Goal: Task Accomplishment & Management: Manage account settings

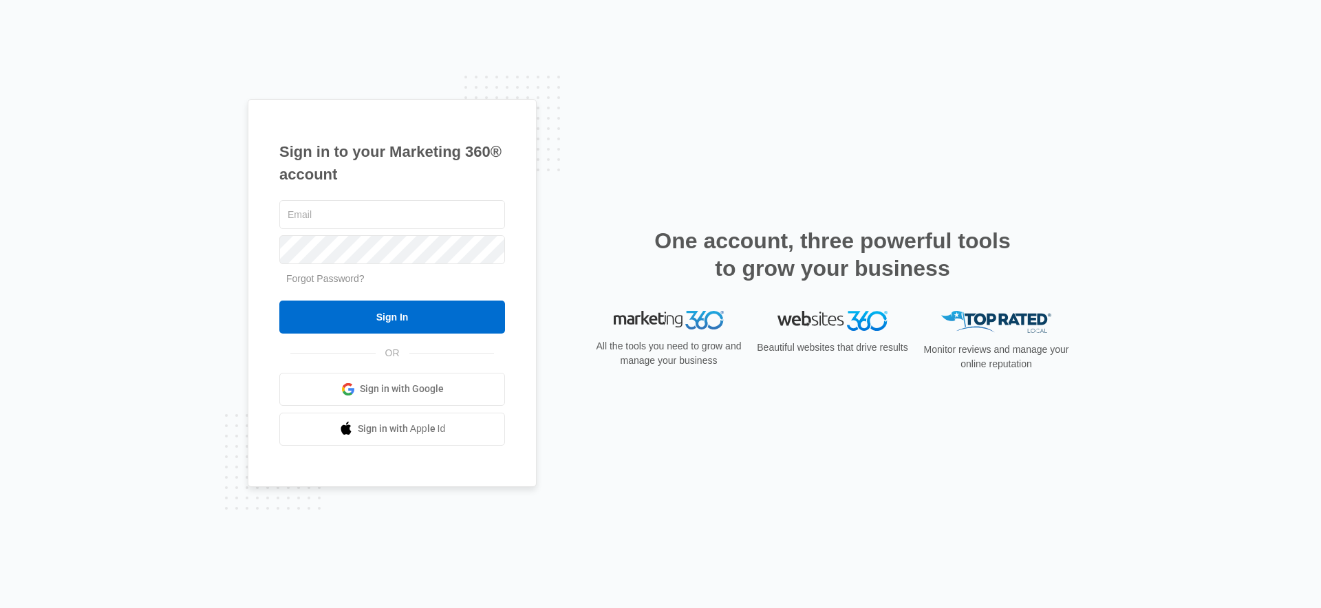
click at [606, 485] on div "Sign in to your Marketing 360® account Forgot Password? Sign In OR" at bounding box center [661, 304] width 826 height 410
click at [321, 220] on input "text" at bounding box center [392, 214] width 226 height 29
click at [740, 180] on div "Sign in to your Marketing 360® account conta Forgot Password? Sign In OR Sign i…" at bounding box center [661, 304] width 826 height 410
click at [396, 221] on input "conta" at bounding box center [392, 214] width 226 height 29
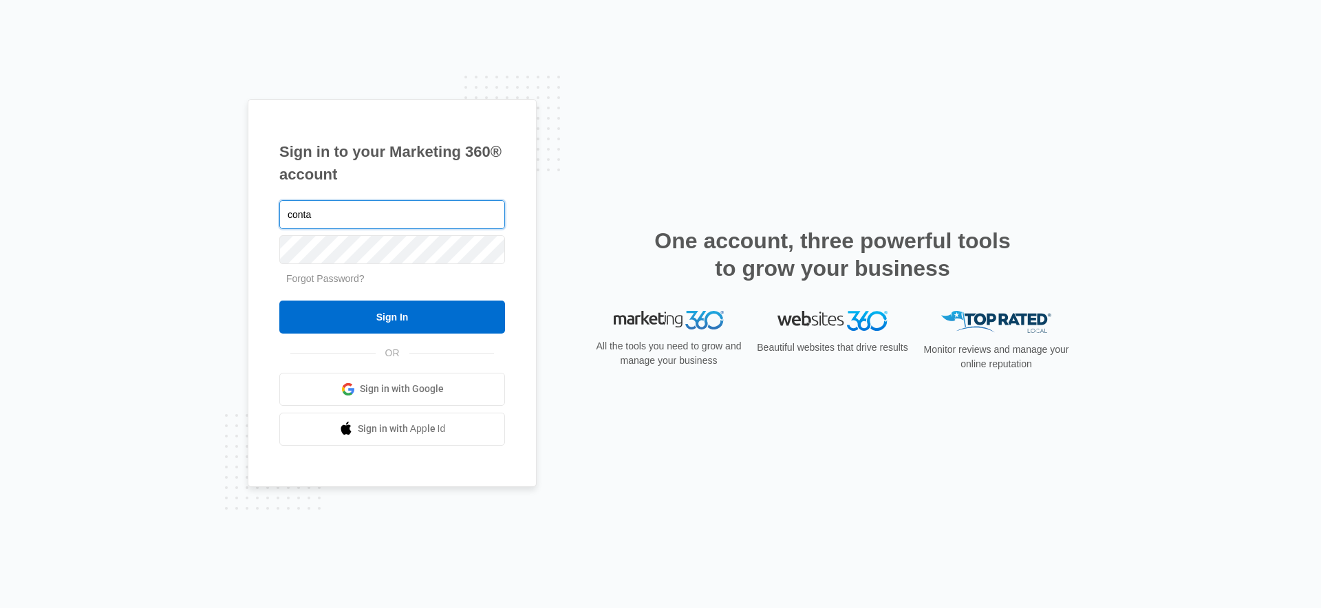
paste input "ctus@northcraft-painting-contractor.com"
type input "[EMAIL_ADDRESS][PERSON_NAME][DOMAIN_NAME]"
click at [279, 301] on input "Sign In" at bounding box center [392, 317] width 226 height 33
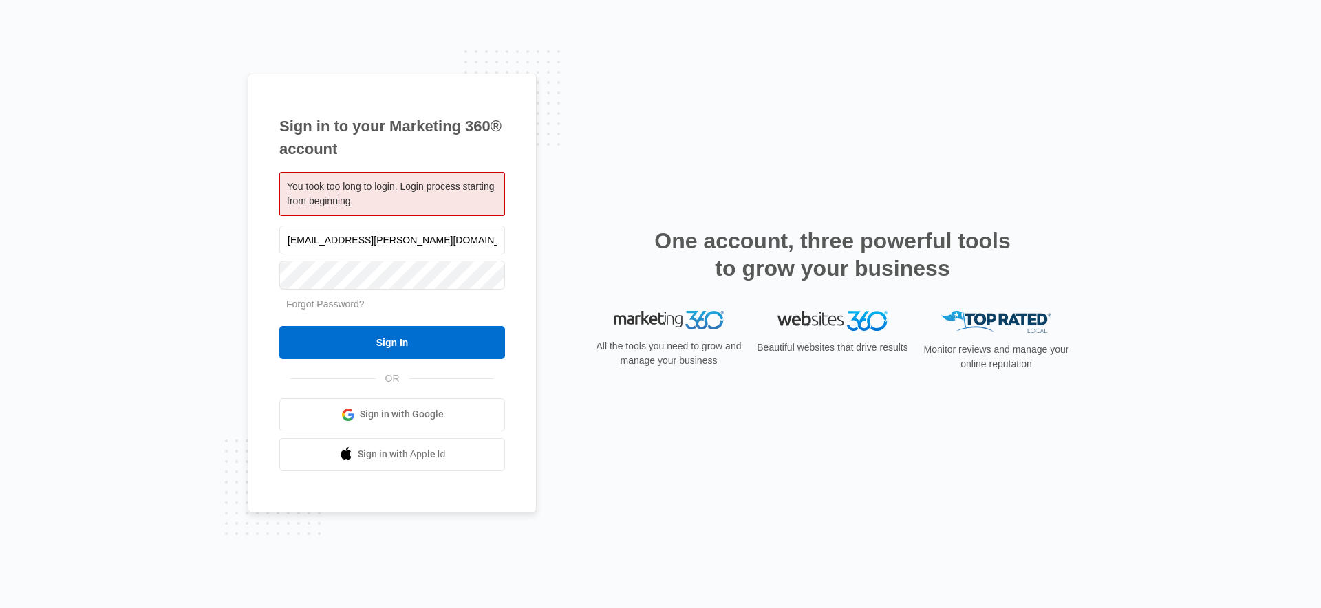
type input "[EMAIL_ADDRESS][PERSON_NAME][DOMAIN_NAME]"
click at [279, 326] on input "Sign In" at bounding box center [392, 342] width 226 height 33
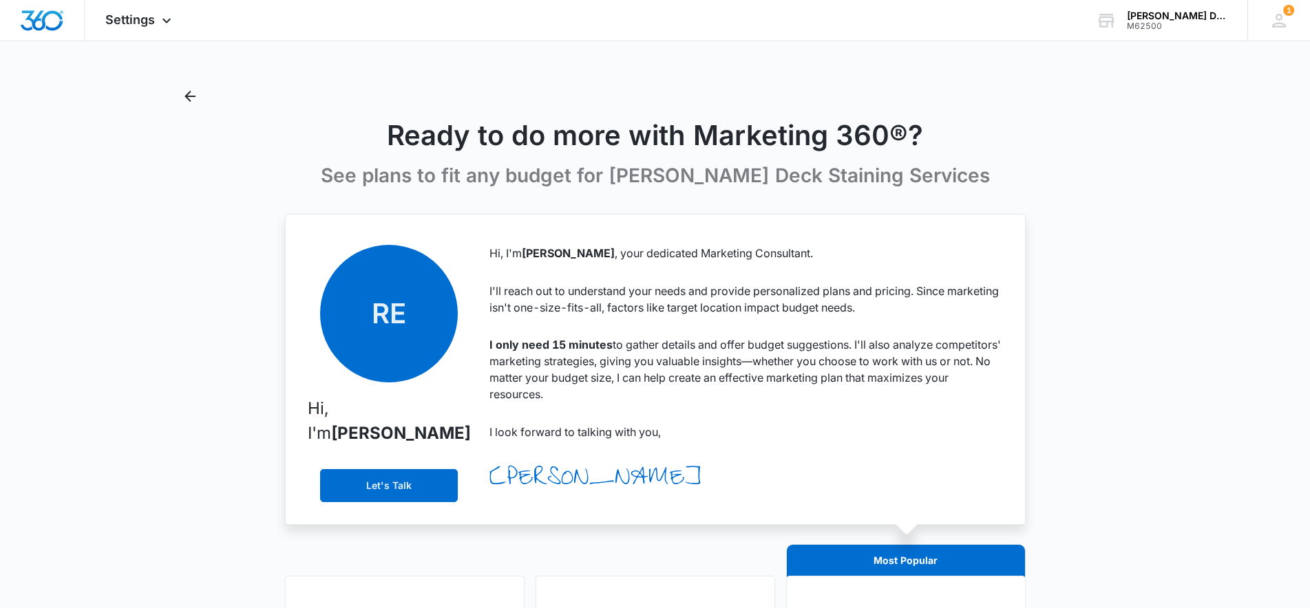
click at [1155, 10] on div "NorthCraft Deck Staining Services" at bounding box center [1177, 15] width 100 height 11
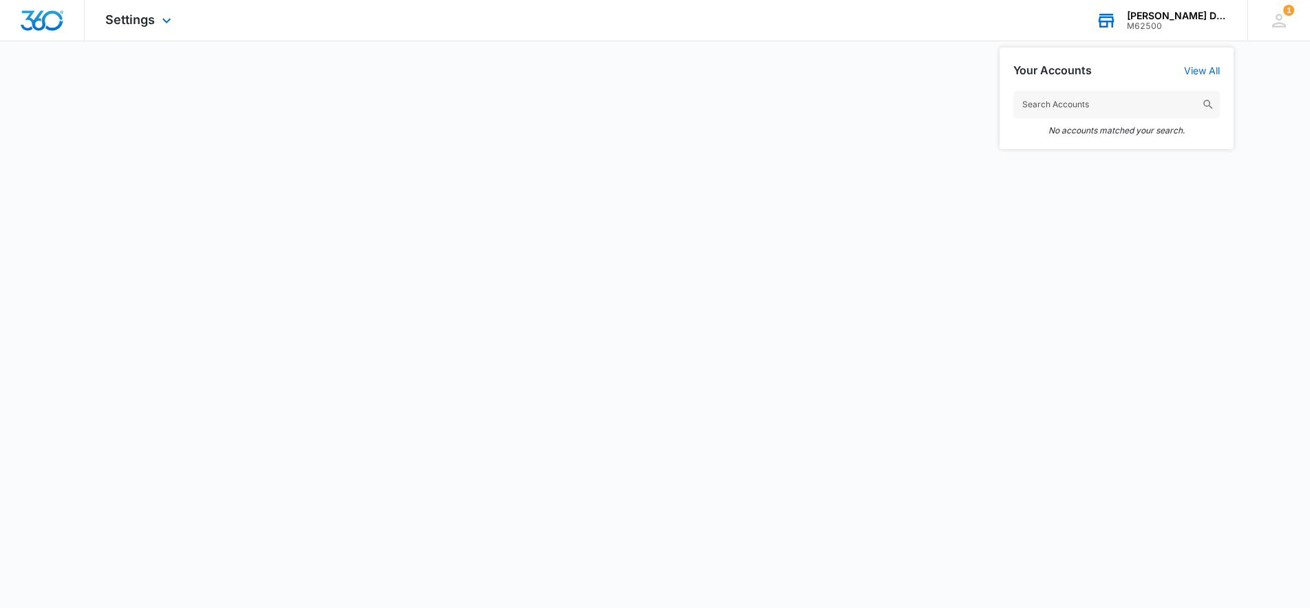
click at [1148, 25] on div "M62500" at bounding box center [1177, 26] width 100 height 10
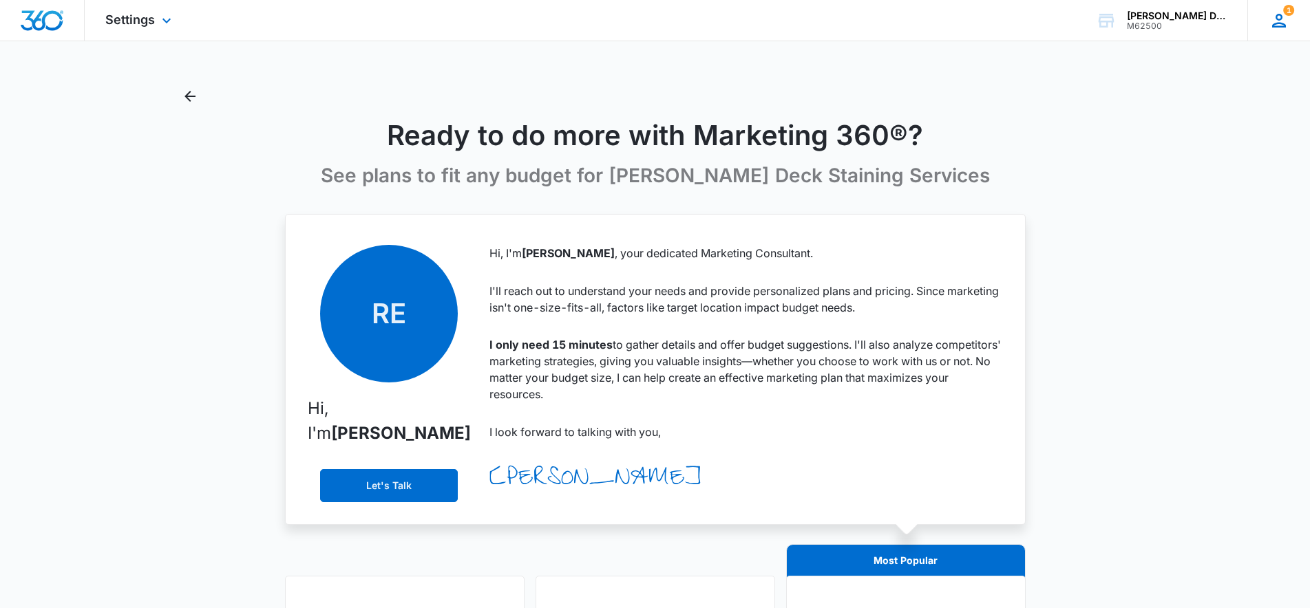
click at [1273, 18] on icon at bounding box center [1278, 20] width 21 height 21
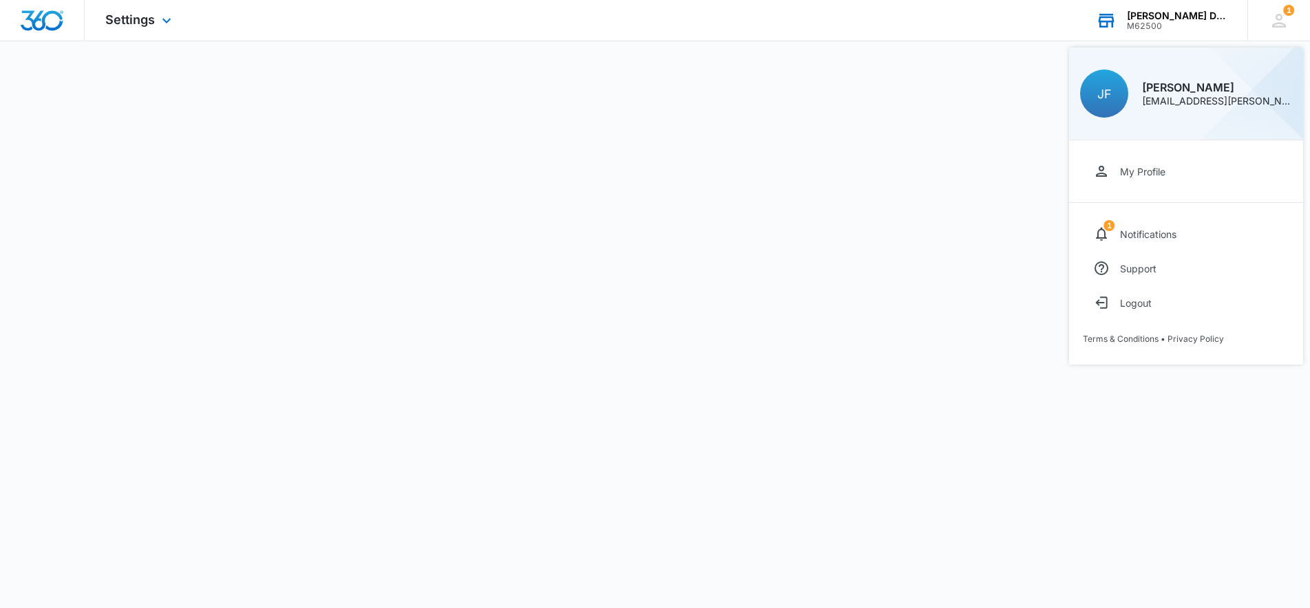
click at [1193, 30] on div "M62500" at bounding box center [1177, 26] width 100 height 10
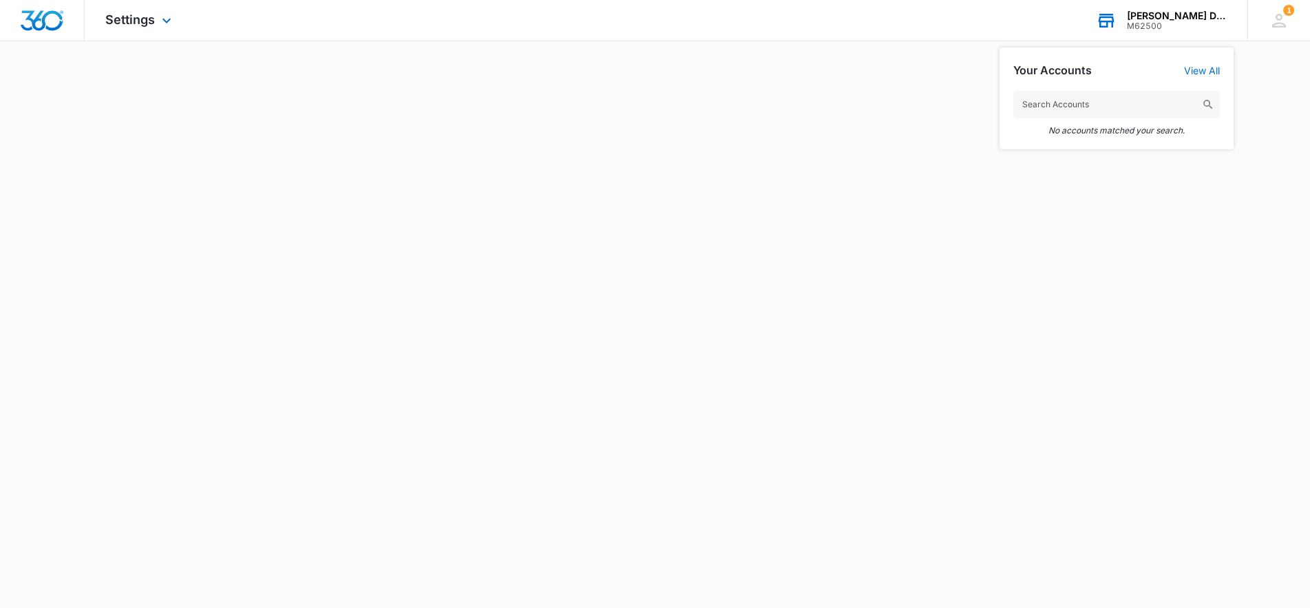
click at [1080, 71] on h2 "Your Accounts" at bounding box center [1052, 70] width 78 height 13
click at [1174, 6] on div "NorthCraft Deck Staining Services M62500 Your Accounts View All No accounts mat…" at bounding box center [1161, 20] width 172 height 41
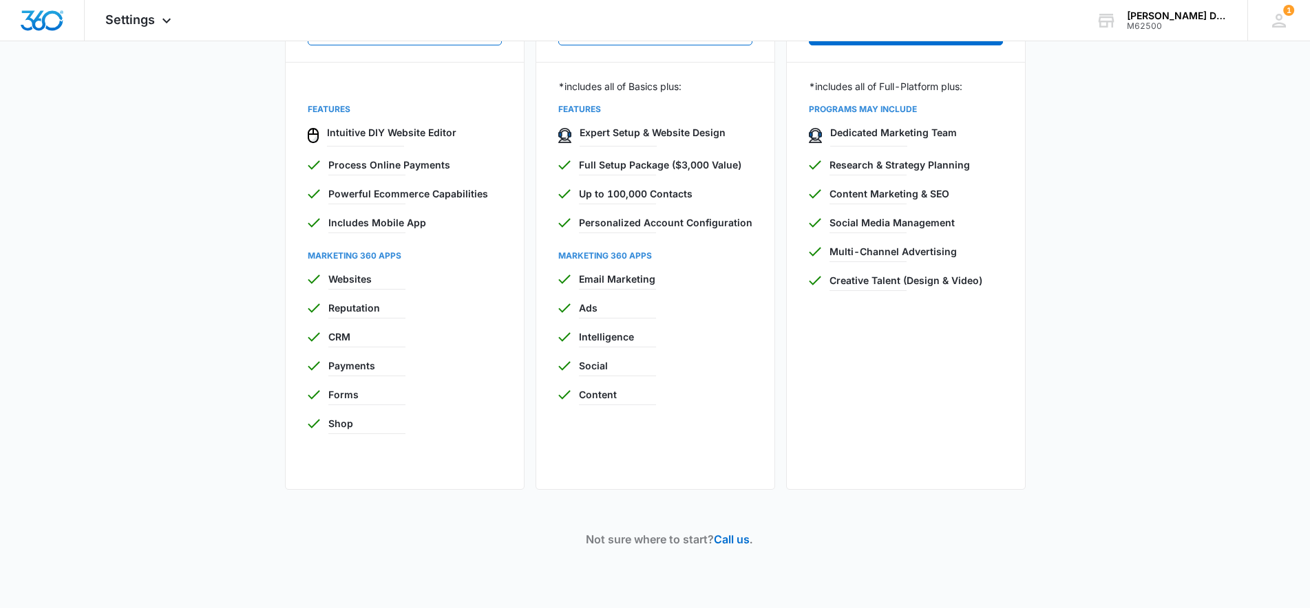
scroll to position [784, 0]
